Goal: Communication & Community: Answer question/provide support

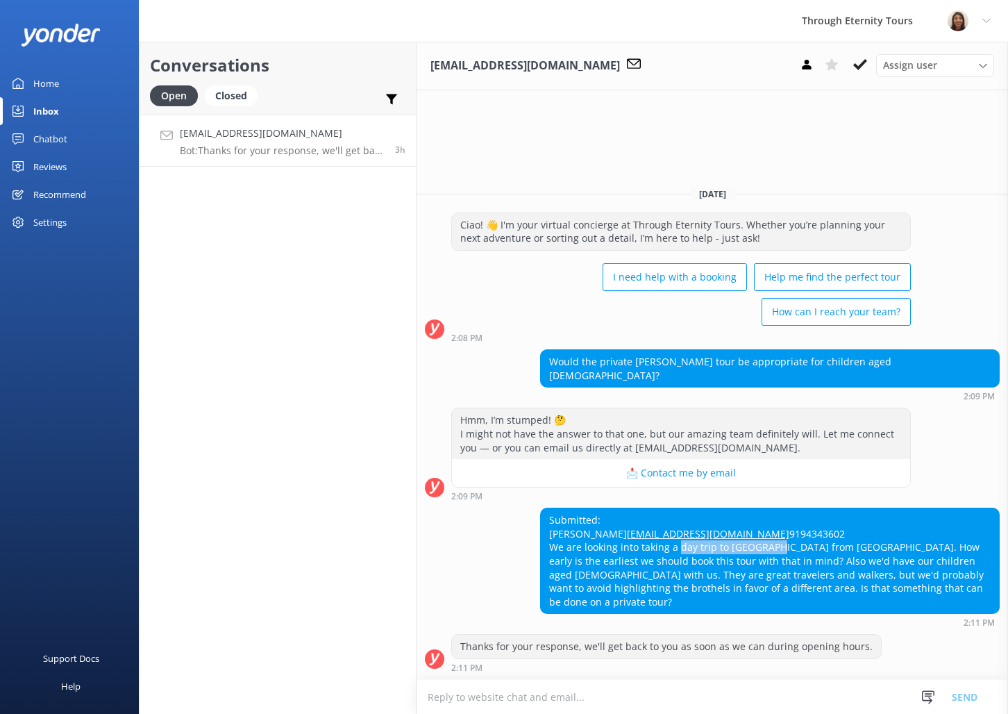
drag, startPoint x: 676, startPoint y: 562, endPoint x: 765, endPoint y: 557, distance: 89.0
click at [765, 557] on div "Submitted: [PERSON_NAME] [EMAIL_ADDRESS][DOMAIN_NAME] 9194343602 We are looking…" at bounding box center [770, 560] width 458 height 105
copy div "day trip to [GEOGRAPHIC_DATA]"
click at [270, 156] on p "Bot: You can reach our team by calling [PHONE_NUMBER] or toll-free from the US …" at bounding box center [279, 150] width 198 height 12
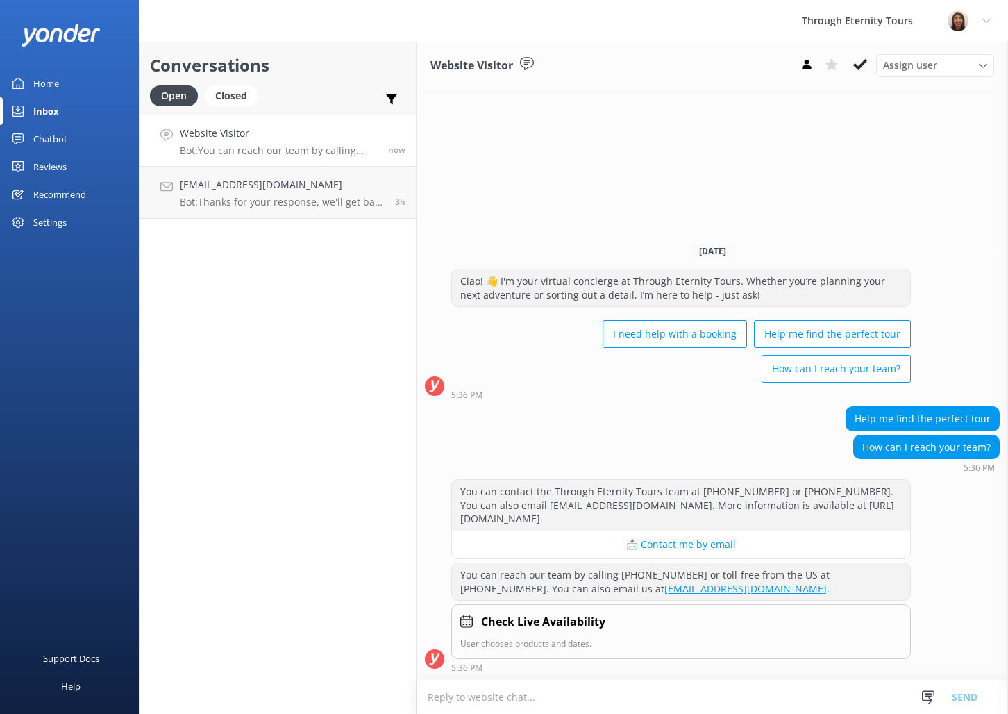
paste textarea "Hello, my name is [PERSON_NAME] from Through Eternity Tours. How can I assist y…"
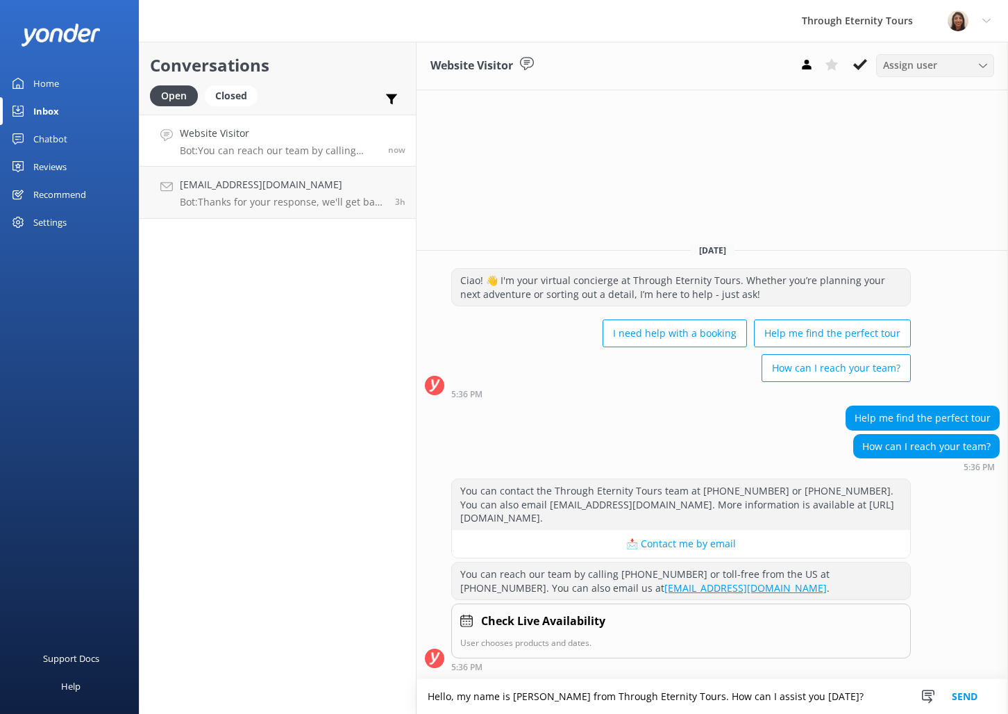
type textarea "Hello, my name is [PERSON_NAME] from Through Eternity Tours. How can I assist y…"
click at [927, 64] on span "Assign user" at bounding box center [910, 65] width 54 height 15
click at [967, 174] on link "[PERSON_NAME] [PERSON_NAME]" at bounding box center [939, 186] width 124 height 42
click at [956, 699] on button "Send" at bounding box center [965, 696] width 52 height 35
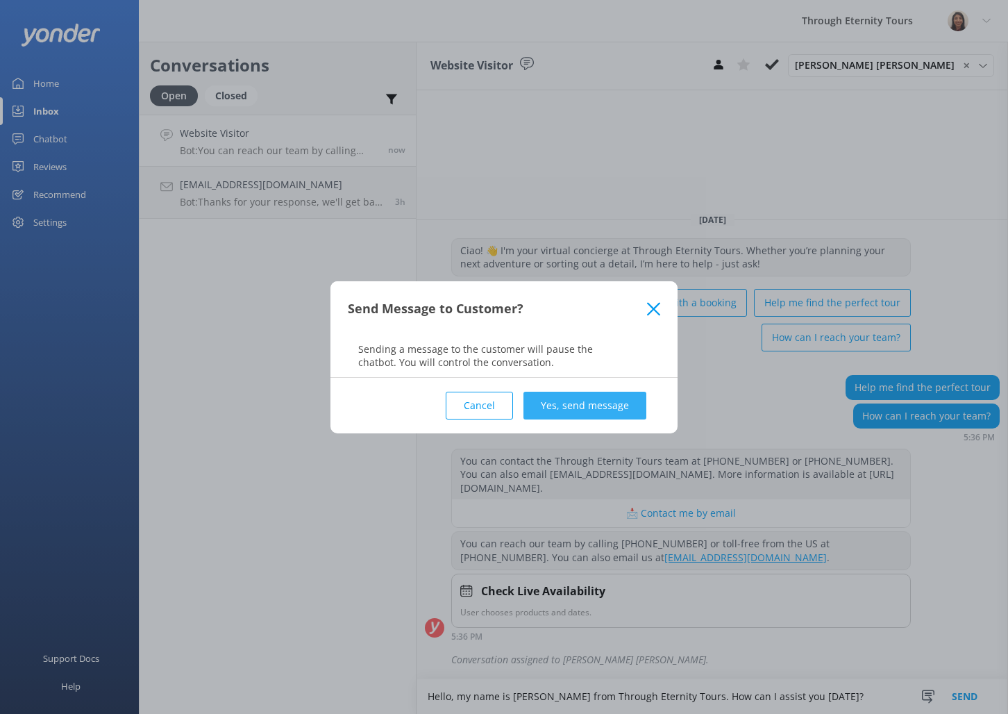
click at [590, 402] on button "Yes, send message" at bounding box center [585, 406] width 123 height 28
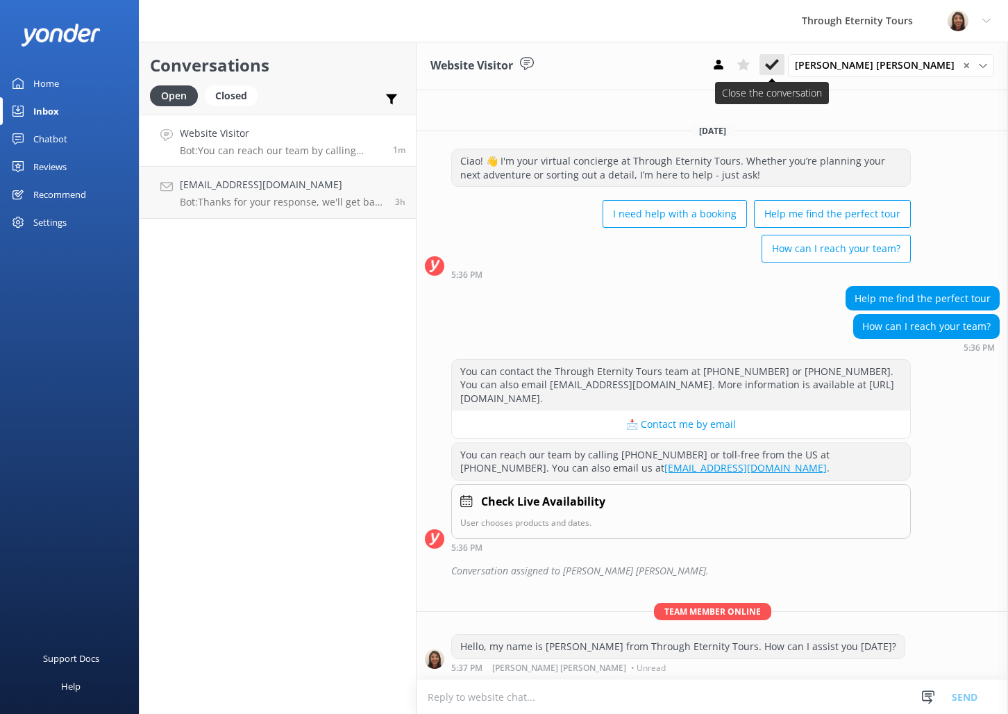
click at [785, 70] on button at bounding box center [772, 64] width 25 height 21
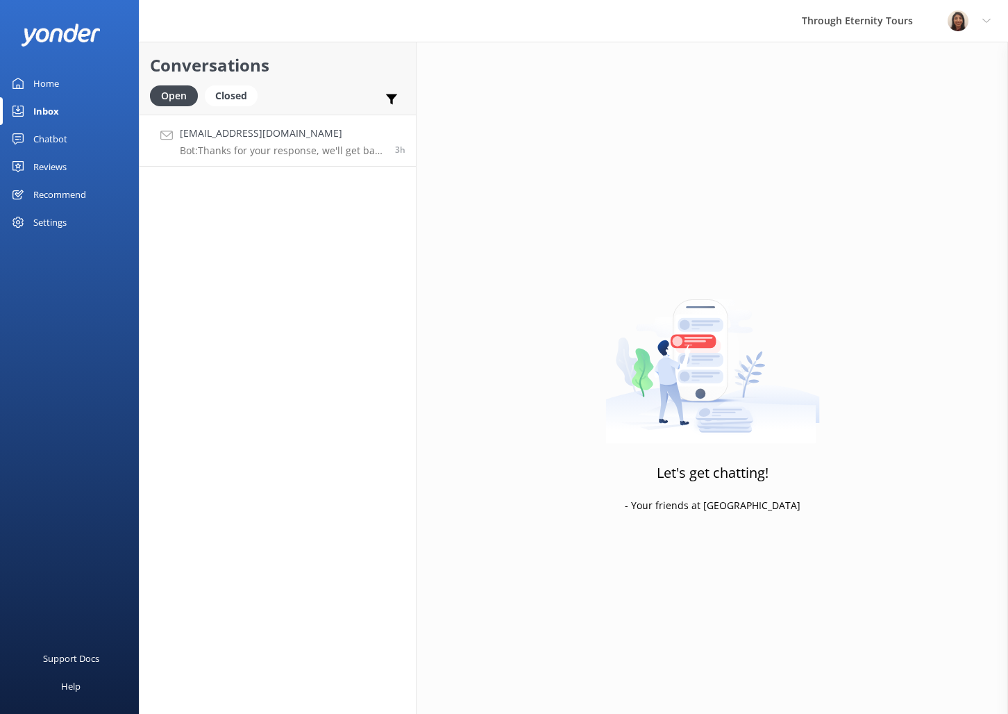
click at [275, 149] on p "Bot: Thanks for your response, we'll get back to you as soon as we can during o…" at bounding box center [282, 150] width 205 height 12
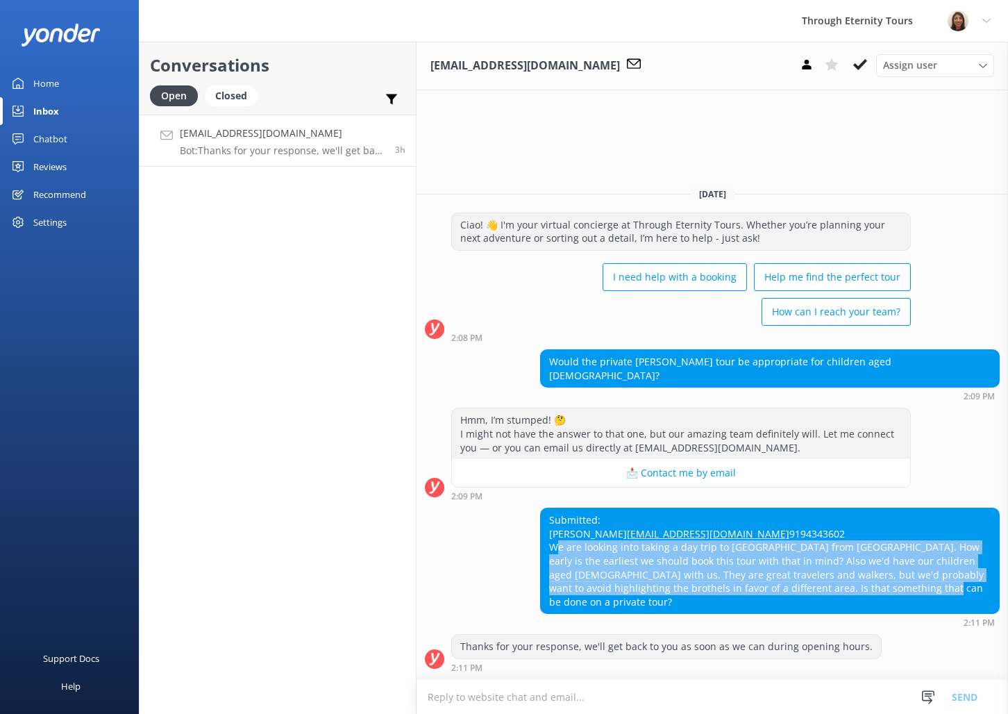
drag, startPoint x: 892, startPoint y: 596, endPoint x: 544, endPoint y: 565, distance: 349.3
click at [544, 565] on div "Submitted: [PERSON_NAME] [EMAIL_ADDRESS][DOMAIN_NAME] 9194343602 We are looking…" at bounding box center [770, 560] width 458 height 105
copy div "We are looking into taking a day trip to [GEOGRAPHIC_DATA] from [GEOGRAPHIC_DAT…"
click at [882, 605] on div "Submitted: [PERSON_NAME] [EMAIL_ADDRESS][DOMAIN_NAME] 9194343602 We are looking…" at bounding box center [770, 560] width 458 height 105
drag, startPoint x: 878, startPoint y: 605, endPoint x: 535, endPoint y: 492, distance: 361.2
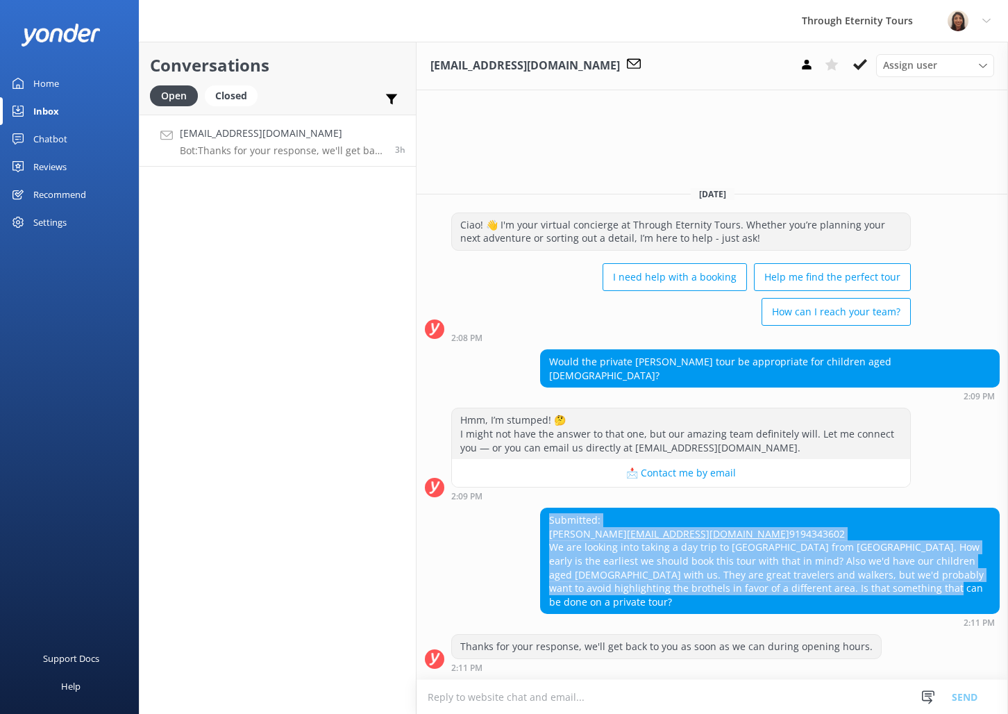
click at [535, 492] on div "[DATE] Ciao! 👋 I'm your virtual concierge at Through Eternity Tours. Whether yo…" at bounding box center [713, 427] width 592 height 503
copy div "Submitted: [PERSON_NAME] [EMAIL_ADDRESS][DOMAIN_NAME] 9194343602 We are looking…"
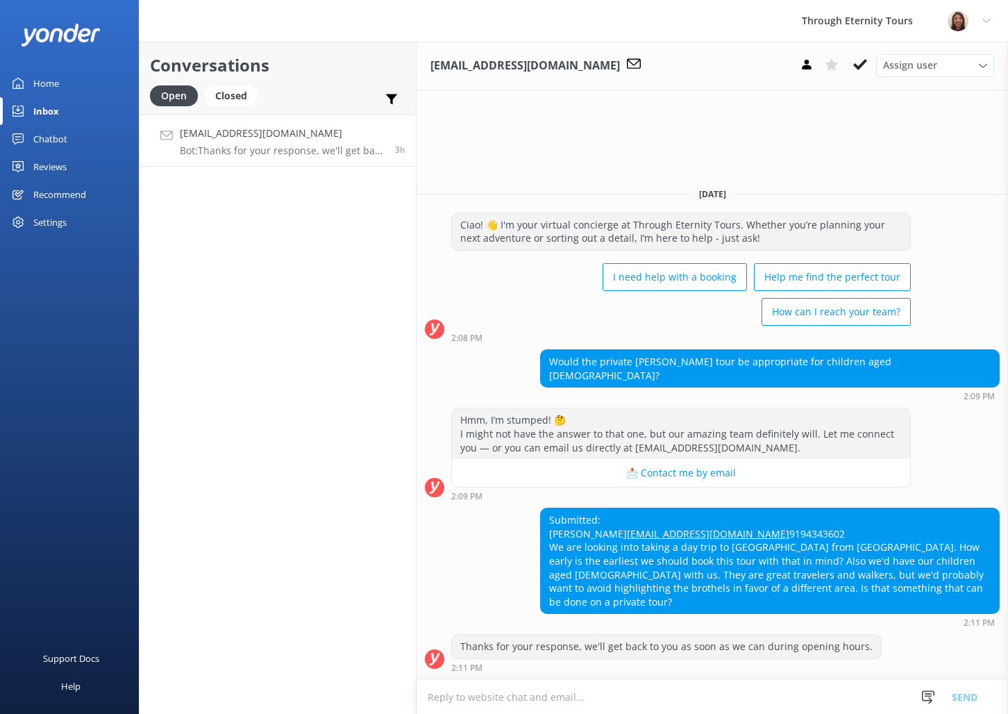
click at [726, 515] on div "Submitted: [PERSON_NAME] [EMAIL_ADDRESS][DOMAIN_NAME] 9194343602 We are looking…" at bounding box center [770, 560] width 458 height 105
drag, startPoint x: 637, startPoint y: 534, endPoint x: 542, endPoint y: 537, distance: 95.9
click at [542, 537] on div "Submitted: [PERSON_NAME] [EMAIL_ADDRESS][DOMAIN_NAME] 9194343602 We are looking…" at bounding box center [770, 560] width 458 height 105
copy link "[EMAIL_ADDRESS][DOMAIN_NAME]"
click at [889, 62] on span "Assign user" at bounding box center [910, 65] width 54 height 15
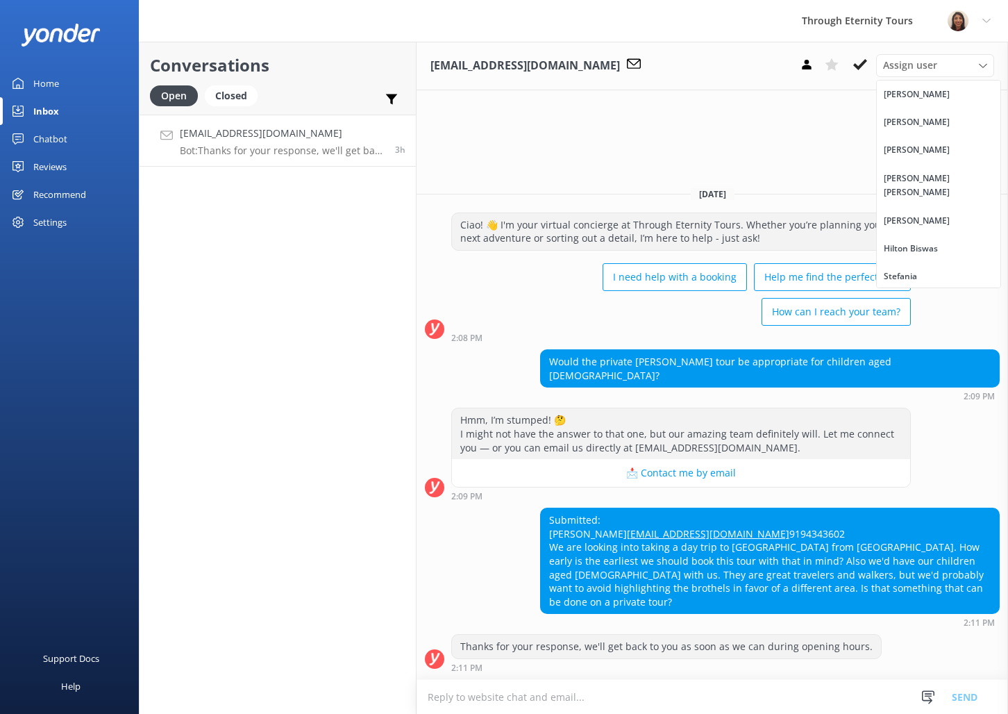
click at [942, 171] on link "[PERSON_NAME] [PERSON_NAME]" at bounding box center [939, 186] width 124 height 42
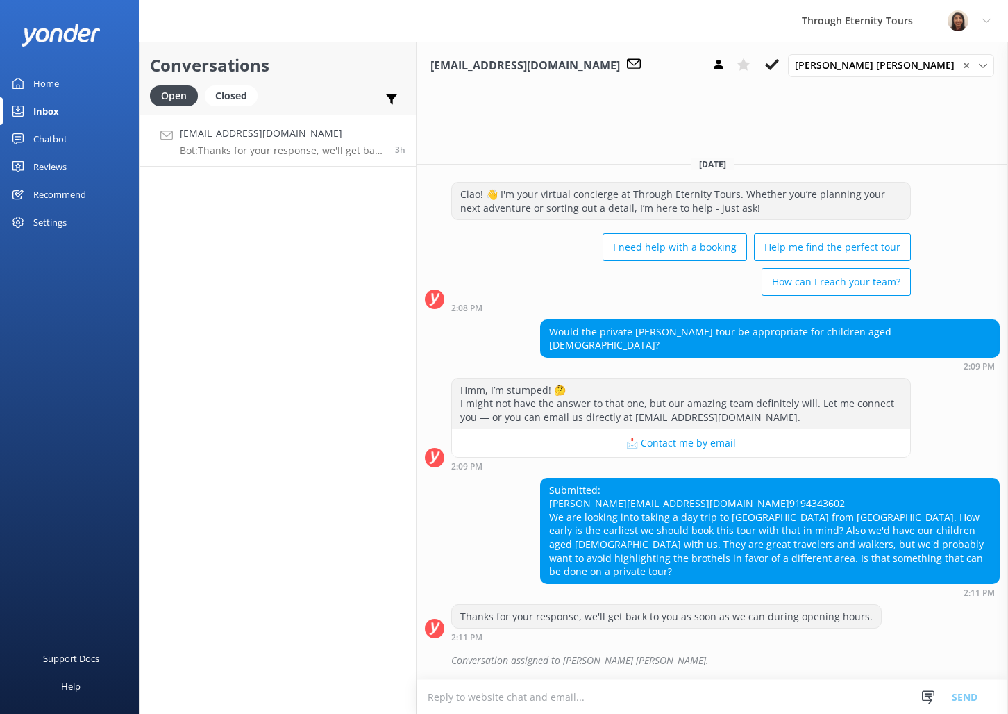
click at [340, 146] on p "Bot: Thanks for your response, we'll get back to you as soon as we can during o…" at bounding box center [282, 150] width 205 height 12
click at [779, 69] on icon at bounding box center [772, 65] width 14 height 14
